Goal: Task Accomplishment & Management: Manage account settings

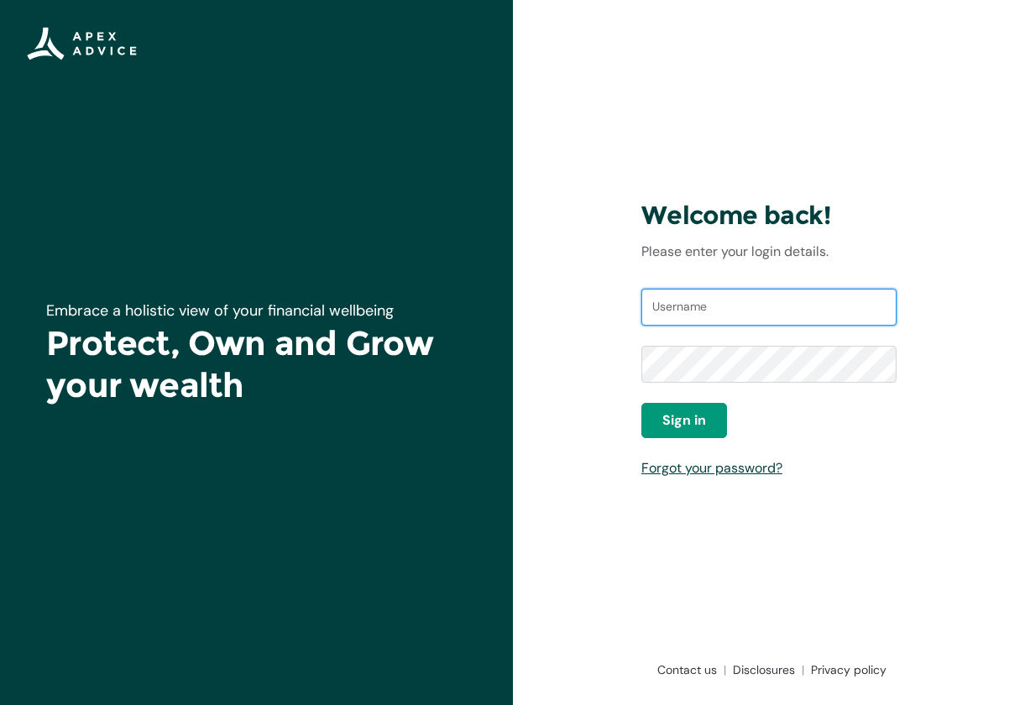
click at [718, 298] on input "Username" at bounding box center [769, 307] width 255 height 37
type input "s.stebbings@hamertons.co.nz"
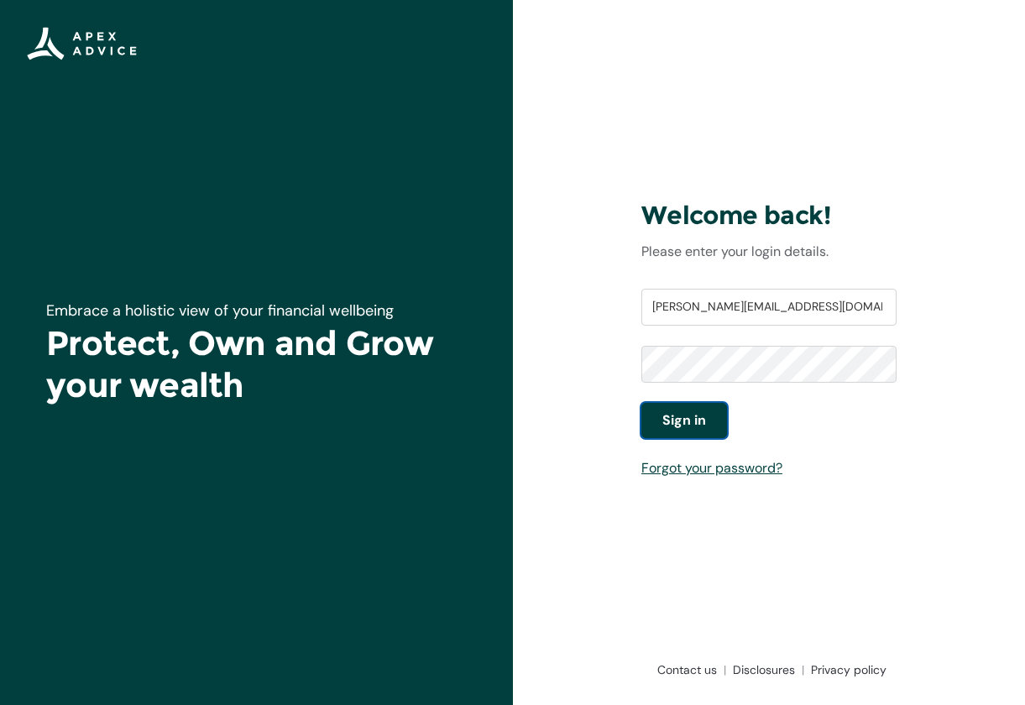
click at [642, 425] on button "Sign in" at bounding box center [685, 420] width 86 height 35
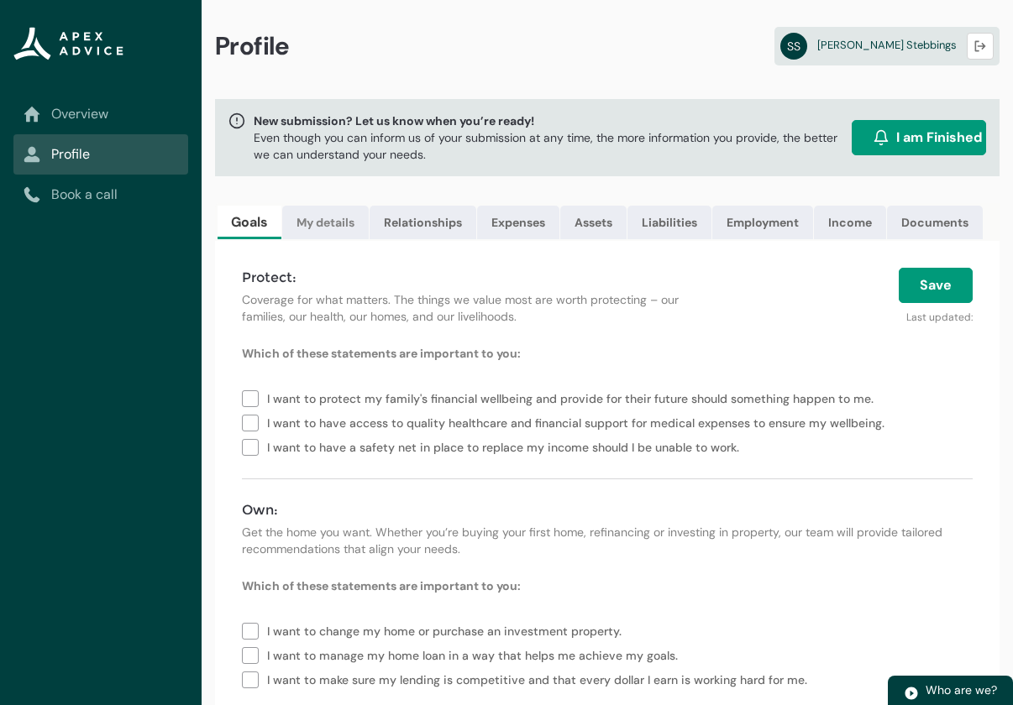
click at [331, 238] on link "My details" at bounding box center [325, 223] width 86 height 34
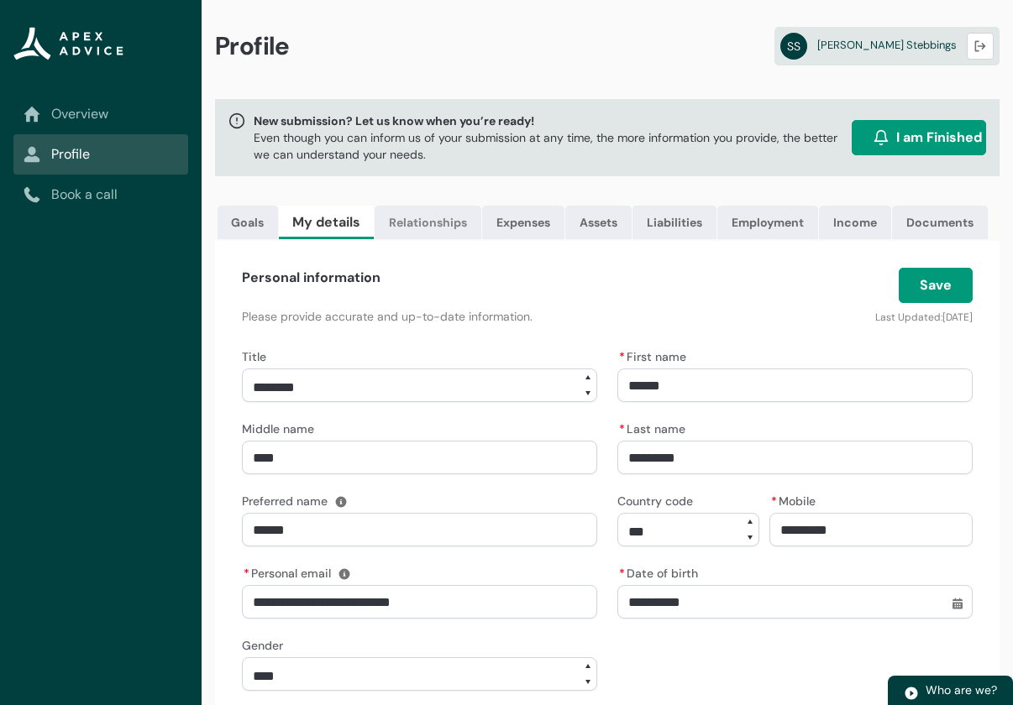
click at [434, 233] on link "Relationships" at bounding box center [428, 223] width 107 height 34
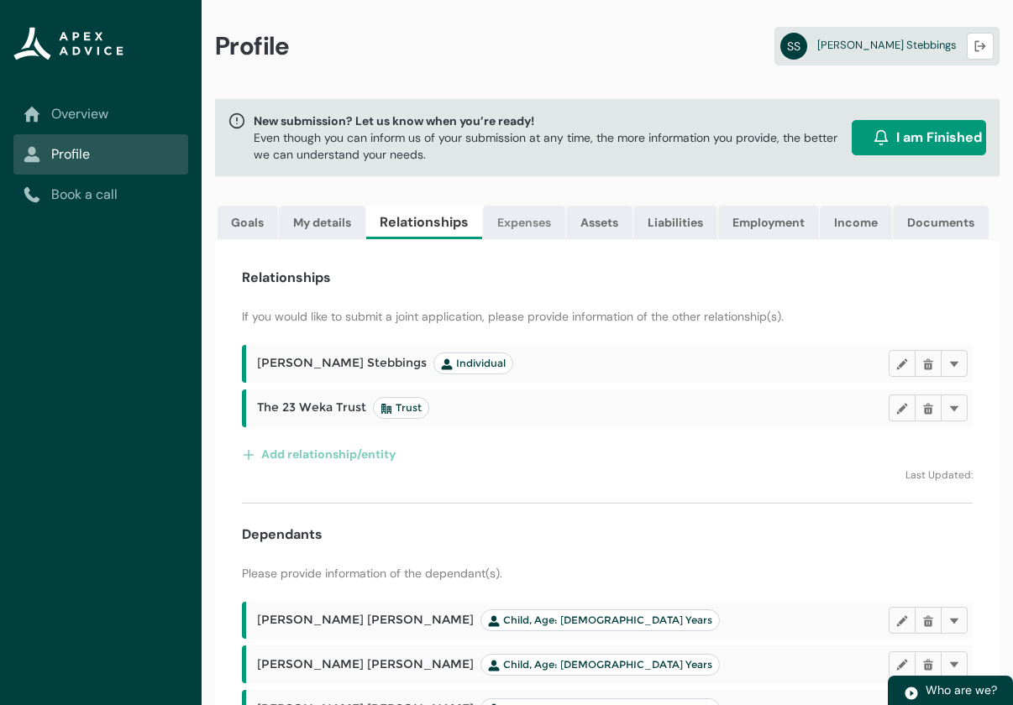
click at [530, 229] on link "Expenses" at bounding box center [524, 223] width 82 height 34
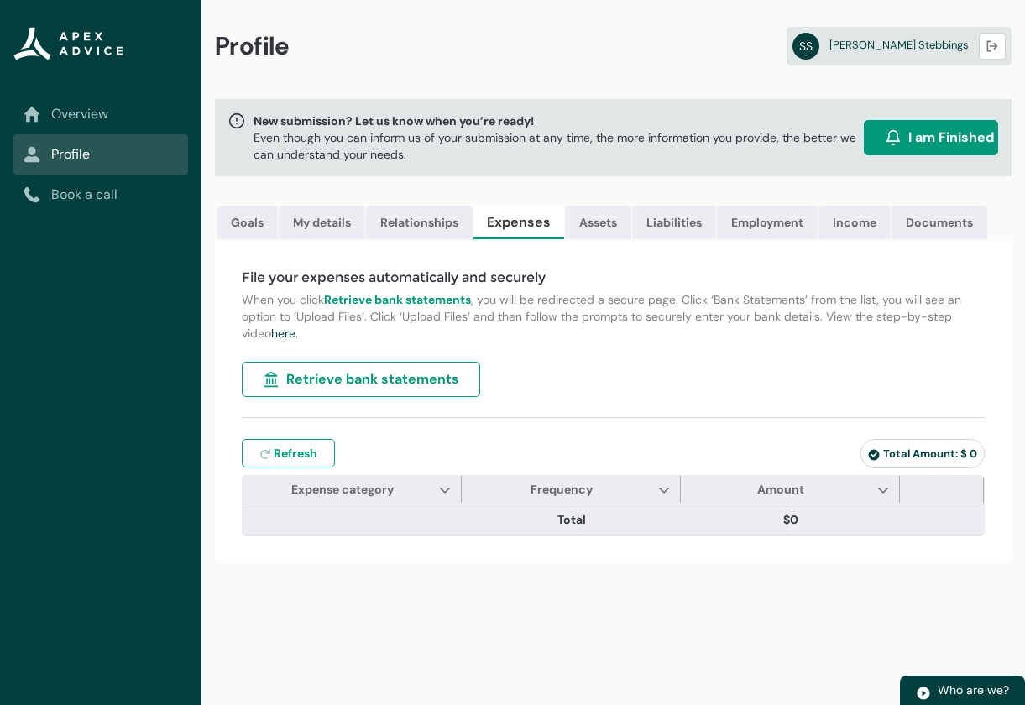
click at [359, 390] on span "Retrieve bank statements" at bounding box center [372, 380] width 173 height 20
click at [370, 387] on span "Retrieve bank statements" at bounding box center [372, 380] width 173 height 20
